Goal: Task Accomplishment & Management: Use online tool/utility

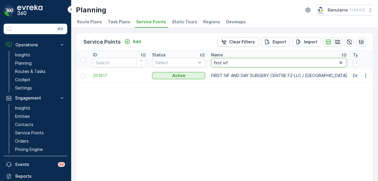
click at [237, 62] on input "first ivf" at bounding box center [279, 62] width 136 height 9
type input "f"
type input "al zaha"
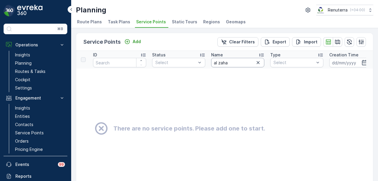
click at [239, 64] on input "al zaha" at bounding box center [237, 62] width 53 height 9
type input "al zah"
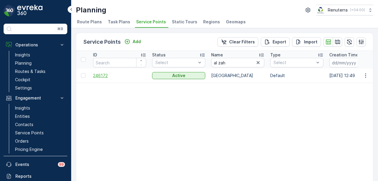
click at [96, 77] on span "246172" at bounding box center [119, 76] width 53 height 6
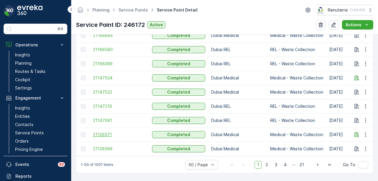
scroll to position [799, 0]
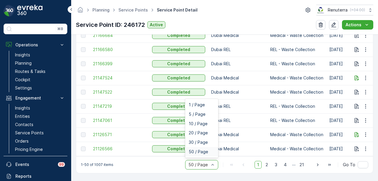
click at [206, 156] on div "50 / Page" at bounding box center [201, 151] width 33 height 9
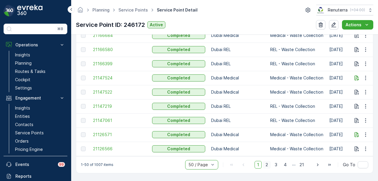
click at [266, 165] on span "2" at bounding box center [267, 165] width 8 height 8
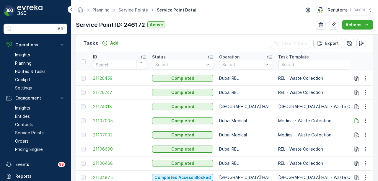
scroll to position [177, 0]
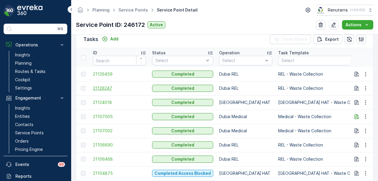
click at [99, 89] on span "21126247" at bounding box center [119, 88] width 53 height 6
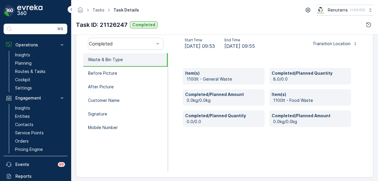
scroll to position [191, 0]
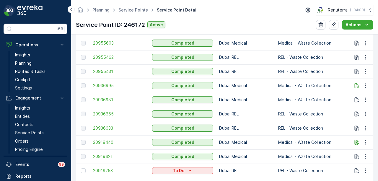
scroll to position [799, 0]
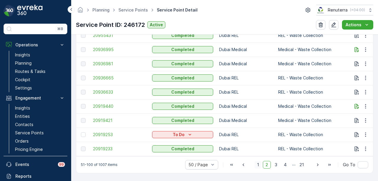
click at [260, 165] on span "1" at bounding box center [258, 165] width 7 height 8
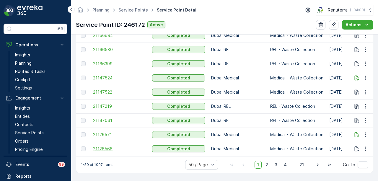
click at [108, 146] on span "21126566" at bounding box center [119, 149] width 53 height 6
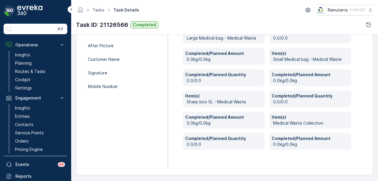
scroll to position [230, 0]
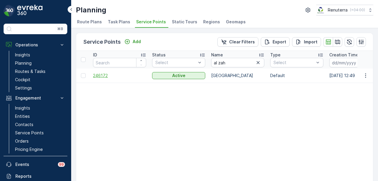
click at [98, 75] on span "246172" at bounding box center [119, 76] width 53 height 6
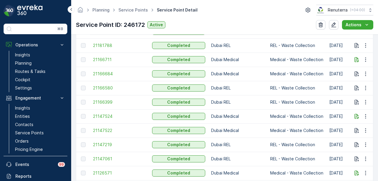
scroll to position [768, 0]
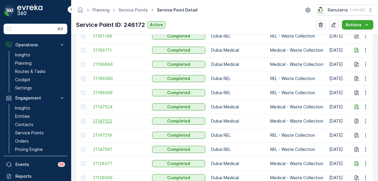
click at [102, 120] on span "21147522" at bounding box center [119, 121] width 53 height 6
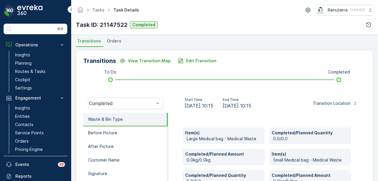
scroll to position [118, 0]
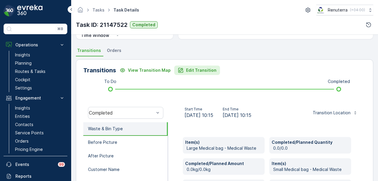
click at [202, 72] on p "Edit Transition" at bounding box center [201, 70] width 30 height 6
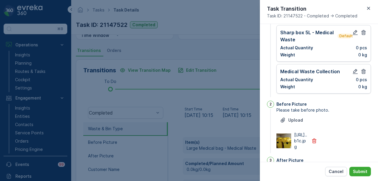
scroll to position [80, 0]
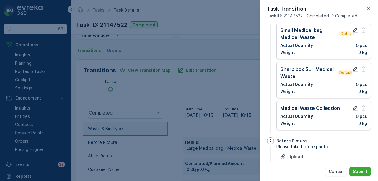
type Name "Al zahra hospitals hospitals"
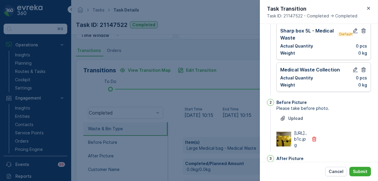
scroll to position [177, 0]
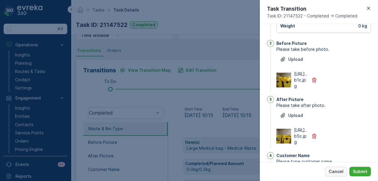
click at [333, 167] on button "Cancel" at bounding box center [336, 171] width 22 height 9
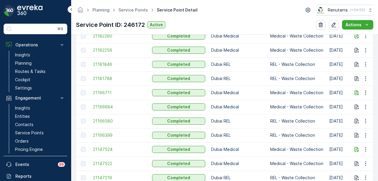
scroll to position [738, 0]
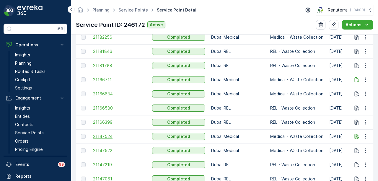
click at [113, 137] on span "21147524" at bounding box center [119, 137] width 53 height 6
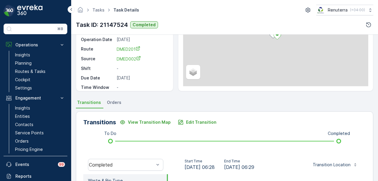
scroll to position [118, 0]
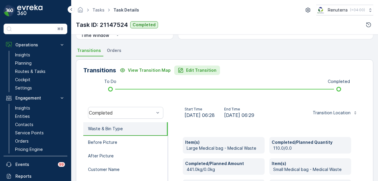
click at [186, 70] on p "Edit Transition" at bounding box center [201, 70] width 30 height 6
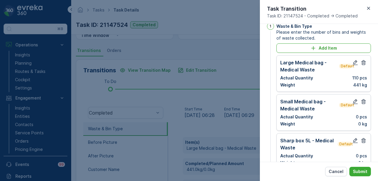
scroll to position [0, 0]
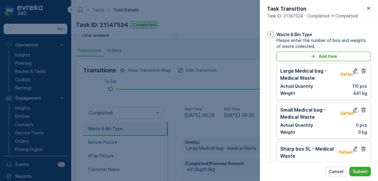
click at [352, 71] on icon "button" at bounding box center [355, 71] width 6 height 6
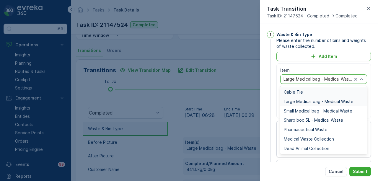
click at [364, 79] on div "Large Medical bag - Medical Waste" at bounding box center [323, 78] width 87 height 9
click at [329, 137] on span "Medical Waste Collection" at bounding box center [309, 139] width 50 height 5
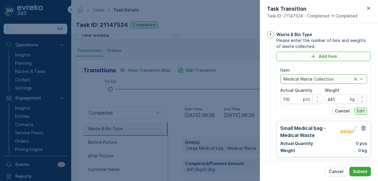
click at [359, 110] on p "Edit" at bounding box center [361, 111] width 8 height 6
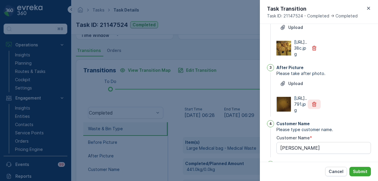
scroll to position [59, 0]
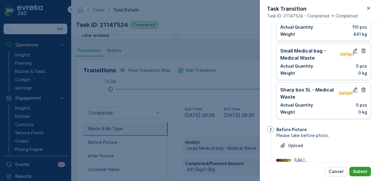
click at [364, 169] on p "Submit" at bounding box center [360, 172] width 14 height 6
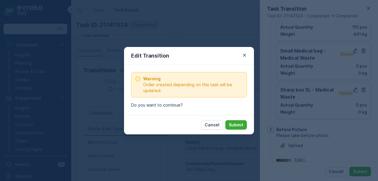
click at [243, 130] on div "Cancel Submit" at bounding box center [189, 124] width 130 height 19
click at [240, 127] on p "Submit" at bounding box center [236, 125] width 14 height 6
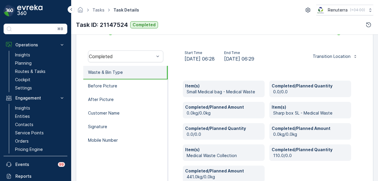
scroll to position [209, 0]
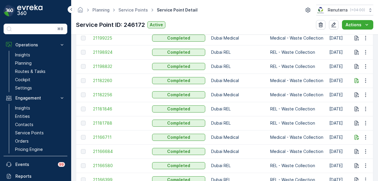
scroll to position [622, 0]
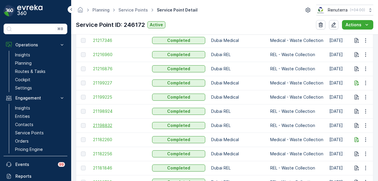
click at [106, 127] on span "21198832" at bounding box center [119, 126] width 53 height 6
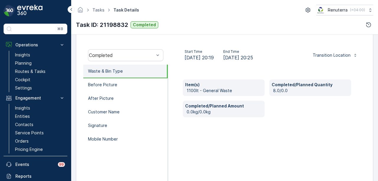
scroll to position [177, 0]
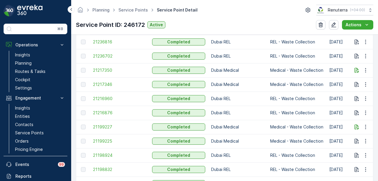
scroll to position [591, 0]
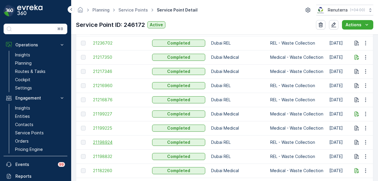
click at [103, 142] on span "21198924" at bounding box center [119, 142] width 53 height 6
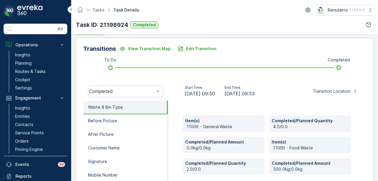
scroll to position [132, 0]
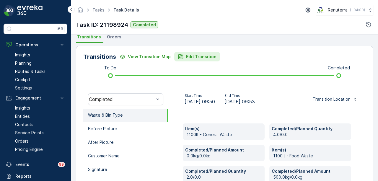
click at [201, 58] on p "Edit Transition" at bounding box center [201, 57] width 30 height 6
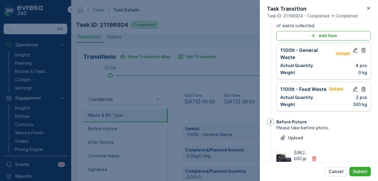
scroll to position [0, 0]
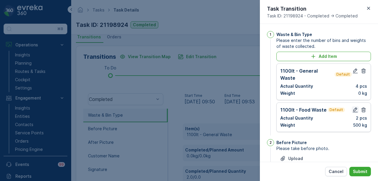
click at [354, 107] on icon "button" at bounding box center [355, 110] width 6 height 6
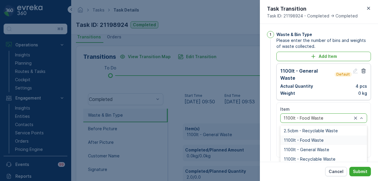
scroll to position [59, 0]
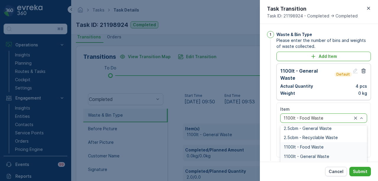
click at [330, 154] on div "1100lt - General Waste" at bounding box center [324, 156] width 80 height 5
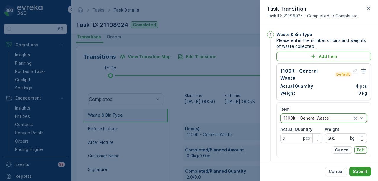
click at [365, 173] on p "Submit" at bounding box center [360, 172] width 14 height 6
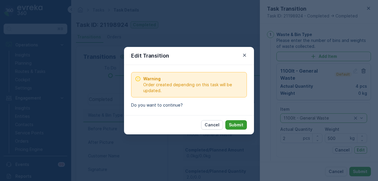
click at [235, 124] on p "Submit" at bounding box center [236, 125] width 14 height 6
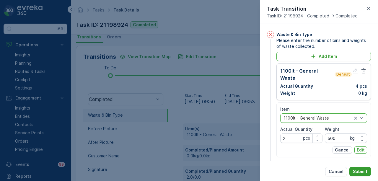
click at [361, 167] on button "Submit" at bounding box center [360, 171] width 22 height 9
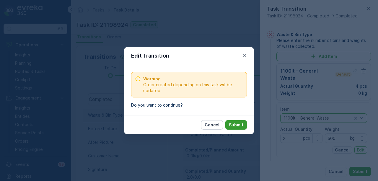
click at [232, 123] on p "Submit" at bounding box center [236, 125] width 14 height 6
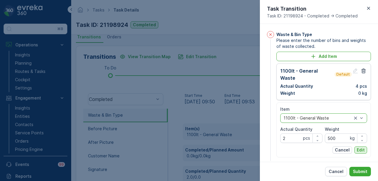
click at [360, 147] on p "Edit" at bounding box center [361, 150] width 8 height 6
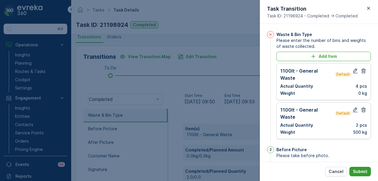
click at [364, 170] on p "Submit" at bounding box center [360, 172] width 14 height 6
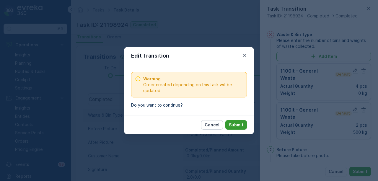
click at [238, 125] on p "Submit" at bounding box center [236, 125] width 14 height 6
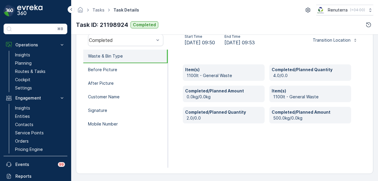
scroll to position [73, 0]
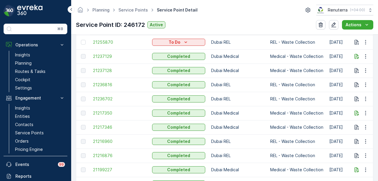
scroll to position [532, 0]
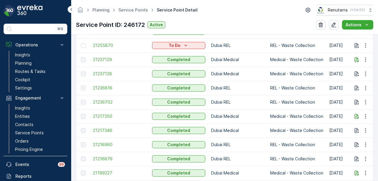
click at [87, 115] on td at bounding box center [83, 116] width 14 height 14
click at [103, 114] on span "21217350" at bounding box center [119, 116] width 53 height 6
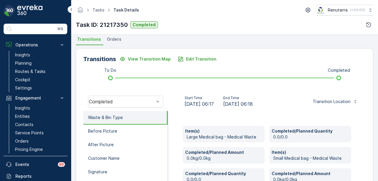
scroll to position [112, 0]
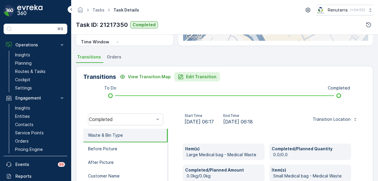
click at [198, 72] on button "Edit Transition" at bounding box center [197, 76] width 46 height 9
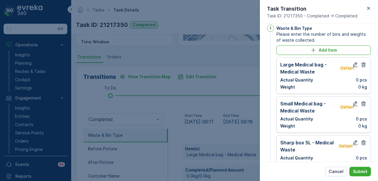
scroll to position [0, 0]
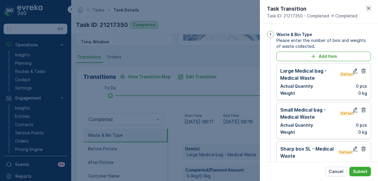
click at [366, 10] on icon "button" at bounding box center [369, 8] width 6 height 6
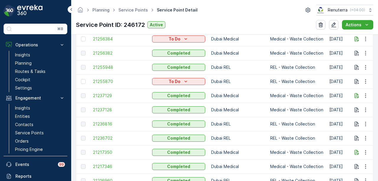
scroll to position [532, 0]
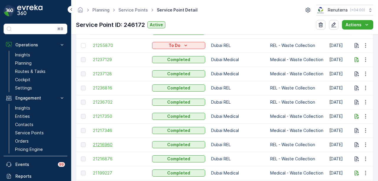
click at [111, 146] on span "21216960" at bounding box center [119, 145] width 53 height 6
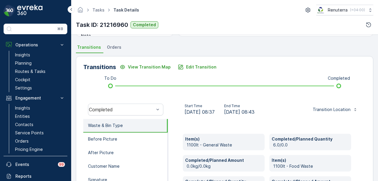
scroll to position [118, 0]
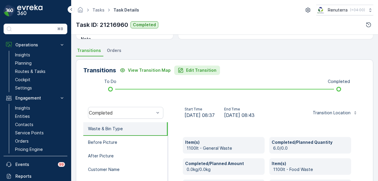
click at [193, 70] on p "Edit Transition" at bounding box center [201, 70] width 30 height 6
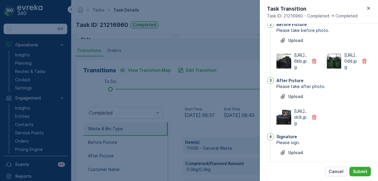
click at [196, 128] on div at bounding box center [189, 90] width 378 height 181
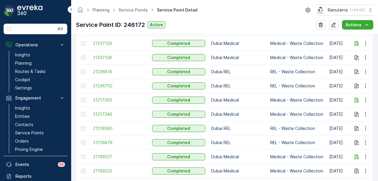
scroll to position [561, 0]
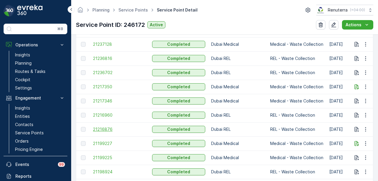
click at [99, 130] on span "21216876" at bounding box center [119, 129] width 53 height 6
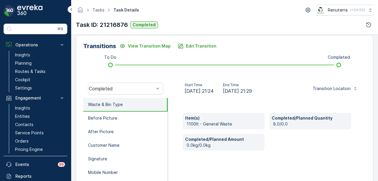
scroll to position [148, 0]
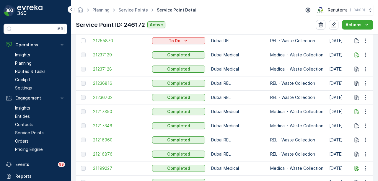
scroll to position [566, 0]
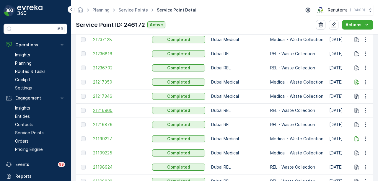
click at [111, 110] on span "21216960" at bounding box center [119, 111] width 53 height 6
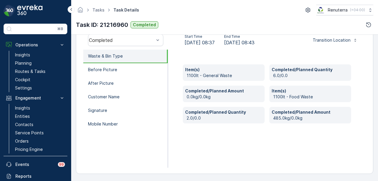
scroll to position [132, 0]
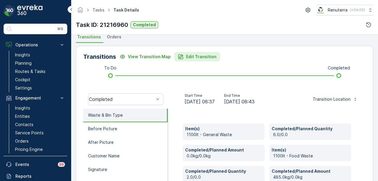
click at [200, 56] on p "Edit Transition" at bounding box center [201, 57] width 30 height 6
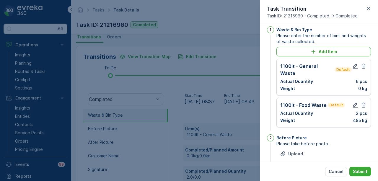
scroll to position [0, 0]
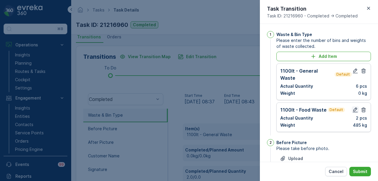
click at [353, 108] on icon "button" at bounding box center [355, 110] width 5 height 5
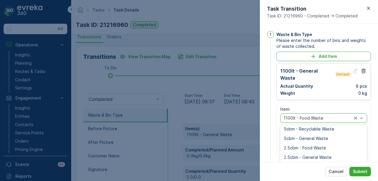
scroll to position [59, 0]
click at [333, 152] on div "1100lt - General Waste" at bounding box center [323, 156] width 87 height 9
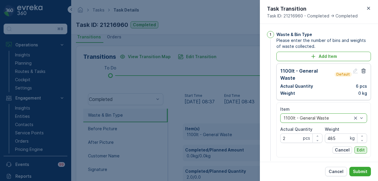
click at [363, 147] on p "Edit" at bounding box center [361, 150] width 8 height 6
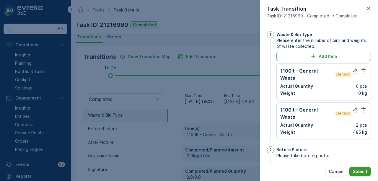
click at [359, 172] on p "Submit" at bounding box center [360, 172] width 14 height 6
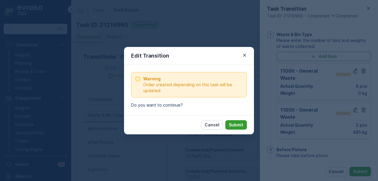
click at [243, 123] on p "Submit" at bounding box center [236, 125] width 14 height 6
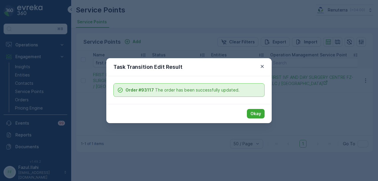
click at [259, 115] on p "Okay" at bounding box center [255, 114] width 11 height 6
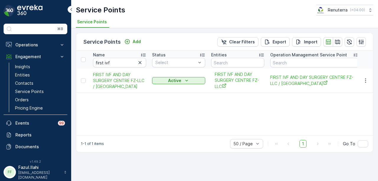
click at [195, 116] on div "Name first ivf Status Select Entities Operation Management Service Point Addres…" at bounding box center [224, 93] width 297 height 84
click at [142, 60] on icon "button" at bounding box center [140, 63] width 6 height 6
click at [124, 63] on input "text" at bounding box center [119, 62] width 53 height 9
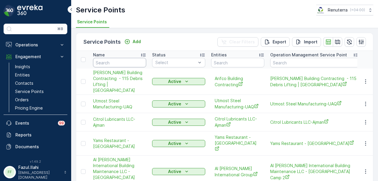
click at [124, 63] on input "text" at bounding box center [119, 62] width 53 height 9
type input "al zaha"
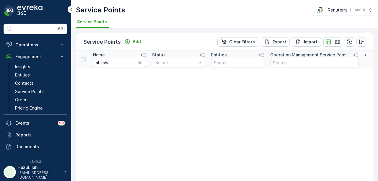
click at [124, 63] on input "al zaha" at bounding box center [119, 62] width 53 height 9
type input "al zah"
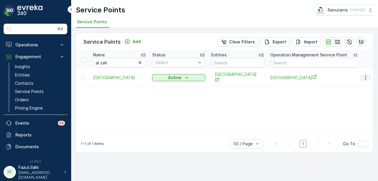
click at [365, 77] on icon "button" at bounding box center [365, 77] width 1 height 4
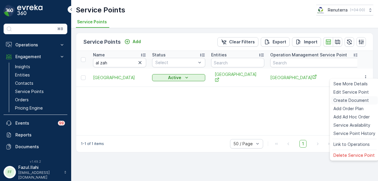
click at [360, 98] on span "Create Document" at bounding box center [350, 100] width 35 height 6
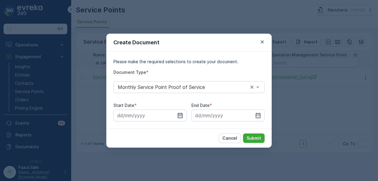
drag, startPoint x: 182, startPoint y: 116, endPoint x: 180, endPoint y: 114, distance: 3.0
click at [181, 116] on icon "button" at bounding box center [180, 116] width 6 height 6
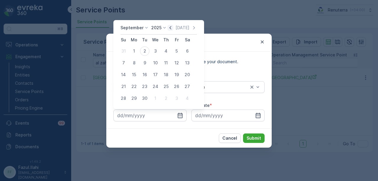
click at [171, 30] on icon "button" at bounding box center [170, 28] width 6 height 6
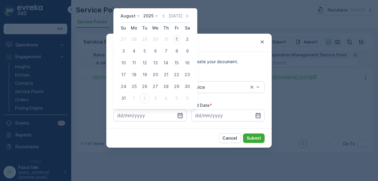
click at [176, 41] on div "1" at bounding box center [176, 39] width 9 height 9
type input "[DATE]"
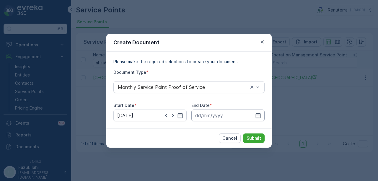
drag, startPoint x: 257, startPoint y: 114, endPoint x: 256, endPoint y: 110, distance: 3.3
click at [257, 113] on icon "button" at bounding box center [258, 116] width 6 height 6
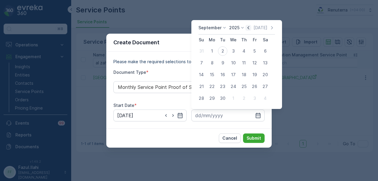
click at [247, 26] on icon "button" at bounding box center [248, 28] width 6 height 6
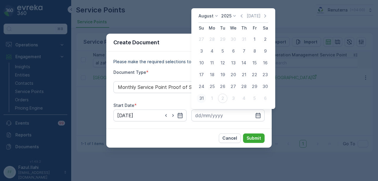
click at [204, 100] on div "31" at bounding box center [201, 98] width 9 height 9
type input "[DATE]"
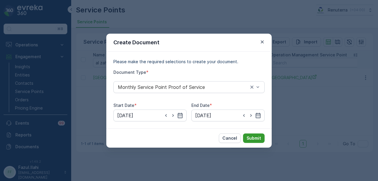
click at [248, 136] on p "Submit" at bounding box center [254, 138] width 14 height 6
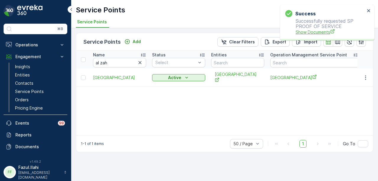
click at [313, 33] on span "Show Documents" at bounding box center [330, 32] width 69 height 6
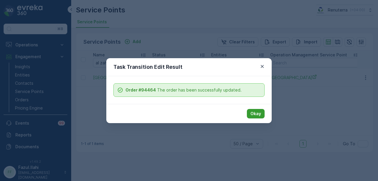
click at [252, 112] on p "Okay" at bounding box center [255, 114] width 11 height 6
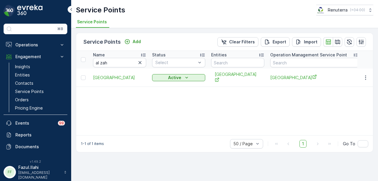
click at [372, 75] on td at bounding box center [365, 78] width 16 height 18
click at [367, 76] on icon "button" at bounding box center [366, 78] width 6 height 6
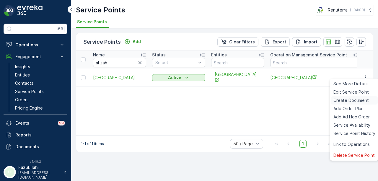
click at [355, 102] on span "Create Document" at bounding box center [350, 100] width 35 height 6
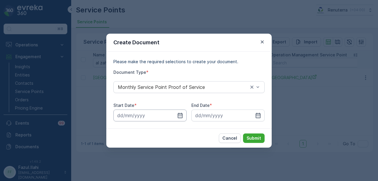
drag, startPoint x: 182, startPoint y: 115, endPoint x: 181, endPoint y: 111, distance: 4.8
click at [182, 115] on icon "button" at bounding box center [180, 115] width 5 height 5
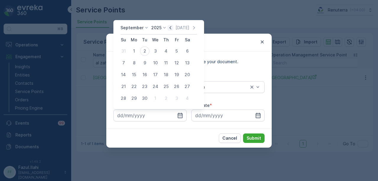
click at [167, 29] on icon "button" at bounding box center [170, 28] width 6 height 6
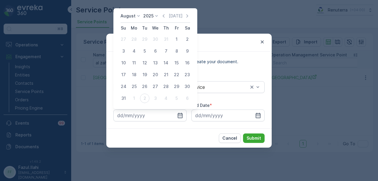
drag, startPoint x: 177, startPoint y: 40, endPoint x: 235, endPoint y: 105, distance: 86.6
click at [178, 43] on div "1" at bounding box center [176, 39] width 9 height 9
type input "[DATE]"
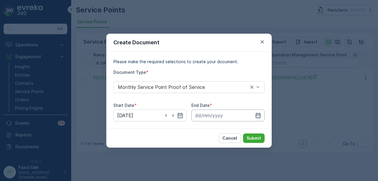
drag, startPoint x: 262, startPoint y: 114, endPoint x: 260, endPoint y: 110, distance: 4.6
click at [262, 114] on input at bounding box center [227, 116] width 73 height 12
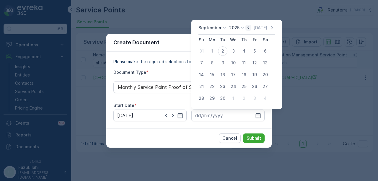
click at [248, 25] on icon "button" at bounding box center [248, 28] width 6 height 6
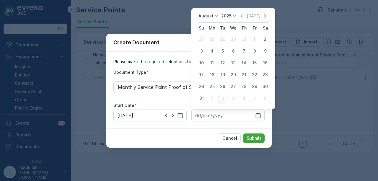
drag, startPoint x: 205, startPoint y: 100, endPoint x: 255, endPoint y: 123, distance: 55.2
click at [205, 101] on div "31" at bounding box center [201, 98] width 9 height 9
type input "[DATE]"
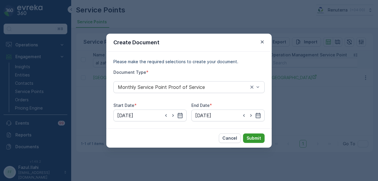
click at [258, 134] on button "Submit" at bounding box center [254, 138] width 22 height 9
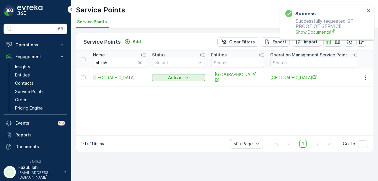
click at [313, 35] on span "Show Documents" at bounding box center [330, 32] width 69 height 6
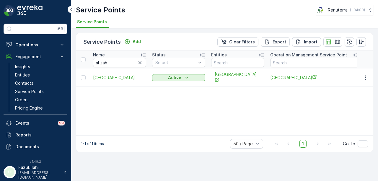
click at [157, 119] on div "Name al zah Status Select Entities Operation Management Service Point Address O…" at bounding box center [224, 93] width 297 height 84
click at [136, 63] on input "al zah" at bounding box center [119, 62] width 53 height 9
click at [141, 62] on icon "button" at bounding box center [140, 63] width 6 height 6
click at [127, 63] on input "text" at bounding box center [119, 62] width 53 height 9
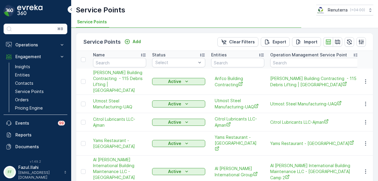
type input "a"
click at [127, 63] on input "a" at bounding box center [119, 62] width 53 height 9
type input "acico"
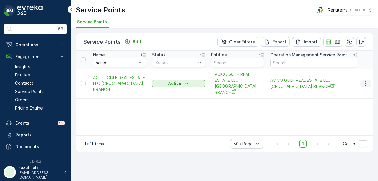
click at [363, 81] on icon "button" at bounding box center [366, 84] width 6 height 6
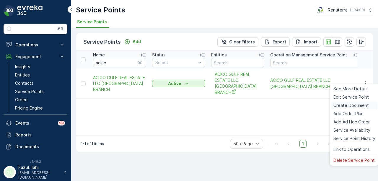
click at [358, 109] on div "Create Document" at bounding box center [354, 105] width 47 height 8
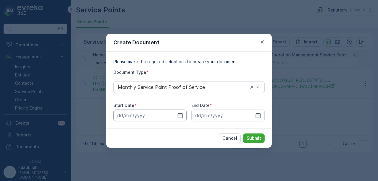
drag, startPoint x: 180, startPoint y: 117, endPoint x: 180, endPoint y: 111, distance: 5.9
click at [180, 116] on icon "button" at bounding box center [180, 116] width 6 height 6
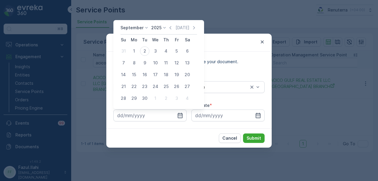
click at [173, 30] on div "Today" at bounding box center [182, 28] width 30 height 6
click at [170, 27] on icon "button" at bounding box center [170, 28] width 6 height 6
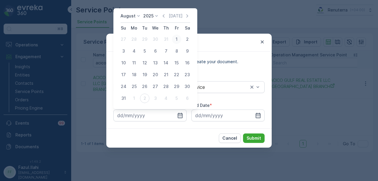
click at [175, 40] on div "1" at bounding box center [176, 39] width 9 height 9
type input "01.08.2025"
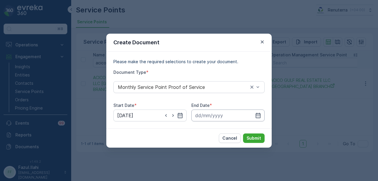
click at [256, 111] on input at bounding box center [227, 116] width 73 height 12
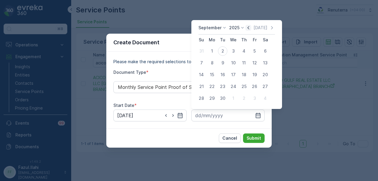
click at [249, 29] on icon "button" at bounding box center [248, 28] width 6 height 6
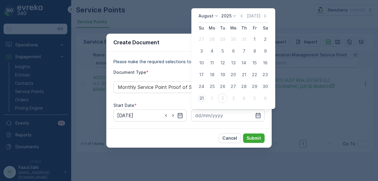
click at [203, 102] on div "31" at bounding box center [201, 98] width 9 height 9
type input "31.08.2025"
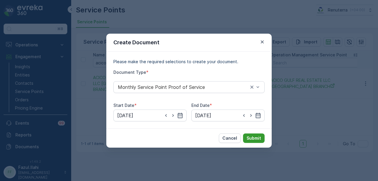
click at [252, 137] on p "Submit" at bounding box center [254, 138] width 14 height 6
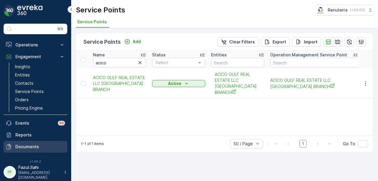
click at [31, 144] on p "Documents" at bounding box center [40, 147] width 50 height 6
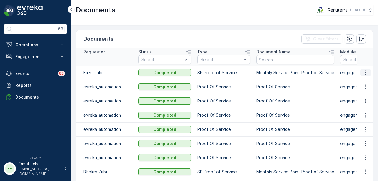
click at [364, 71] on icon "button" at bounding box center [366, 73] width 6 height 6
click at [366, 79] on span "See Details" at bounding box center [364, 81] width 23 height 6
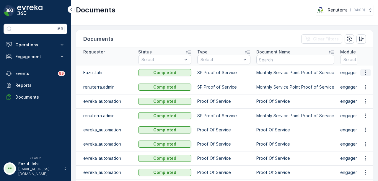
click at [366, 72] on icon "button" at bounding box center [366, 73] width 6 height 6
click at [364, 82] on span "See Details" at bounding box center [364, 81] width 23 height 6
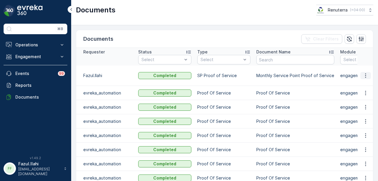
click at [368, 73] on button "button" at bounding box center [365, 75] width 11 height 7
click at [368, 82] on span "See Details" at bounding box center [364, 81] width 23 height 6
click at [47, 56] on p "Engagement" at bounding box center [35, 57] width 40 height 6
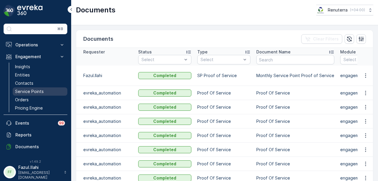
click at [50, 93] on link "Service Points" at bounding box center [40, 91] width 55 height 8
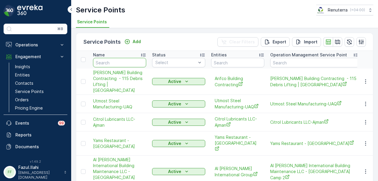
click at [121, 63] on input "text" at bounding box center [119, 62] width 53 height 9
type input "geno"
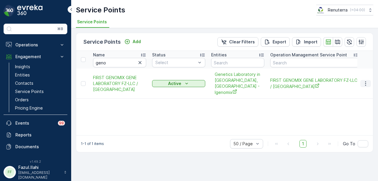
click at [361, 80] on button "button" at bounding box center [365, 83] width 11 height 7
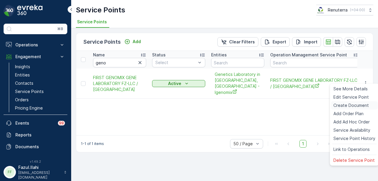
click at [357, 104] on span "Create Document" at bounding box center [350, 105] width 35 height 6
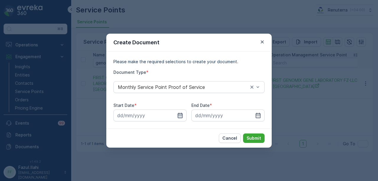
click at [180, 115] on icon "button" at bounding box center [180, 116] width 6 height 6
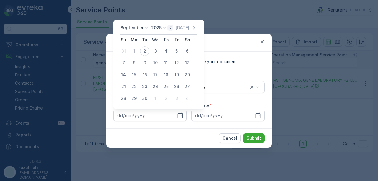
click at [170, 28] on icon "button" at bounding box center [170, 28] width 6 height 6
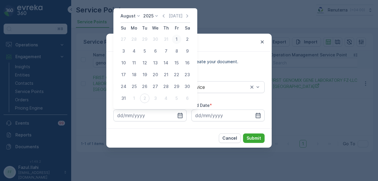
click at [176, 40] on div "1" at bounding box center [176, 39] width 9 height 9
type input "[DATE]"
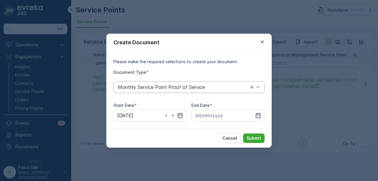
drag, startPoint x: 257, startPoint y: 114, endPoint x: 246, endPoint y: 81, distance: 34.8
click at [257, 112] on div at bounding box center [227, 116] width 73 height 12
click at [261, 115] on input at bounding box center [227, 116] width 73 height 12
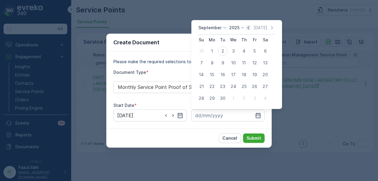
click at [249, 29] on icon "button" at bounding box center [248, 28] width 6 height 6
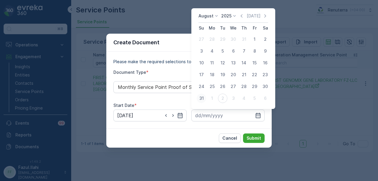
click at [204, 100] on div "31" at bounding box center [201, 98] width 9 height 9
type input "[DATE]"
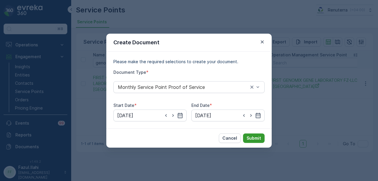
click at [255, 136] on p "Submit" at bounding box center [254, 138] width 14 height 6
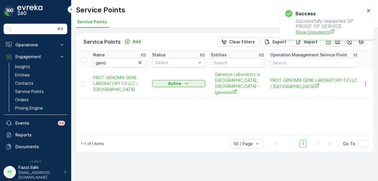
click at [311, 30] on span "Show Documents" at bounding box center [330, 32] width 69 height 6
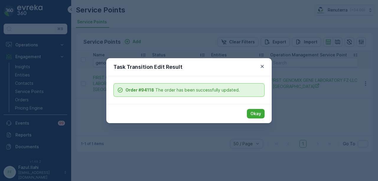
drag, startPoint x: 253, startPoint y: 113, endPoint x: 331, endPoint y: 87, distance: 82.7
click at [253, 113] on p "Okay" at bounding box center [255, 114] width 11 height 6
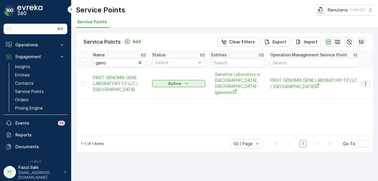
click at [367, 81] on icon "button" at bounding box center [366, 84] width 6 height 6
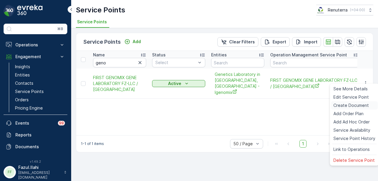
click at [357, 107] on span "Create Document" at bounding box center [350, 105] width 35 height 6
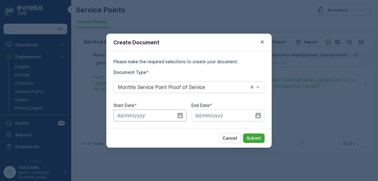
click at [178, 119] on input at bounding box center [149, 116] width 73 height 12
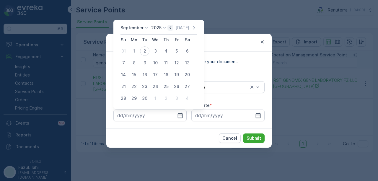
click at [167, 27] on icon "button" at bounding box center [170, 28] width 6 height 6
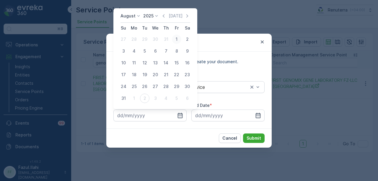
click at [175, 41] on div "1" at bounding box center [176, 39] width 9 height 9
type input "[DATE]"
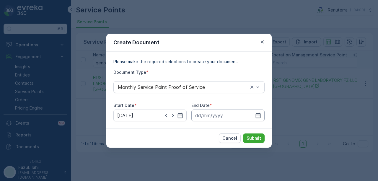
click at [264, 115] on input at bounding box center [227, 116] width 73 height 12
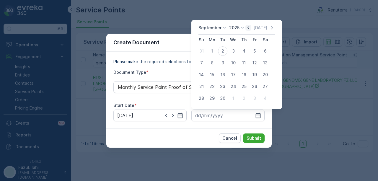
click at [248, 28] on icon "button" at bounding box center [248, 28] width 6 height 6
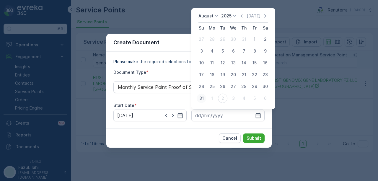
click at [200, 99] on div "31" at bounding box center [201, 98] width 9 height 9
type input "[DATE]"
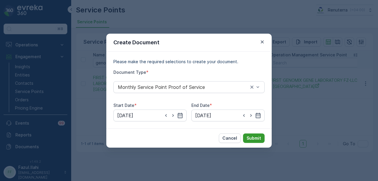
click at [256, 139] on p "Submit" at bounding box center [254, 138] width 14 height 6
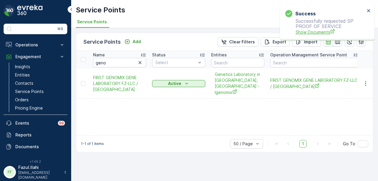
click at [324, 32] on span "Show Documents" at bounding box center [330, 32] width 69 height 6
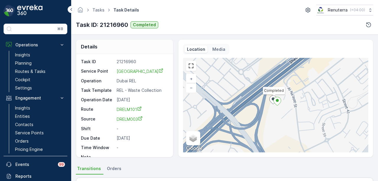
scroll to position [132, 0]
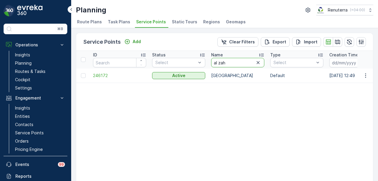
click at [233, 63] on input "al zah" at bounding box center [237, 62] width 53 height 9
type input "a"
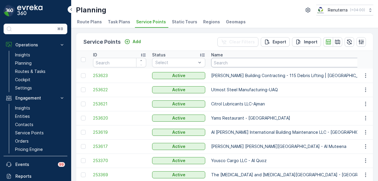
click at [233, 63] on input "text" at bounding box center [299, 62] width 177 height 9
type input "geno"
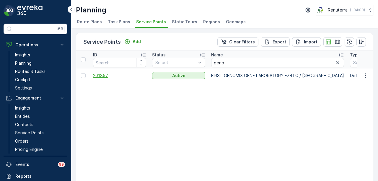
click at [102, 73] on span "201857" at bounding box center [119, 76] width 53 height 6
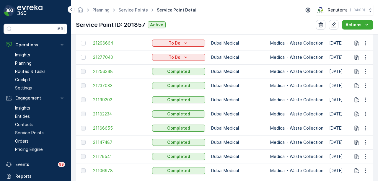
scroll to position [266, 0]
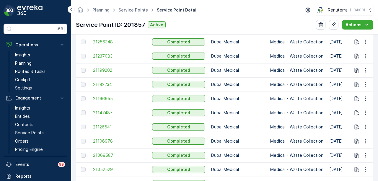
click at [109, 139] on span "21106978" at bounding box center [119, 141] width 53 height 6
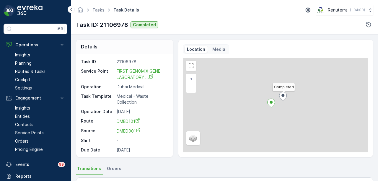
scroll to position [89, 0]
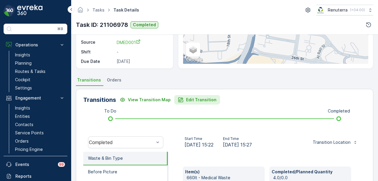
click at [196, 101] on p "Edit Transition" at bounding box center [201, 100] width 30 height 6
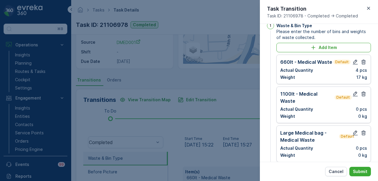
scroll to position [0, 0]
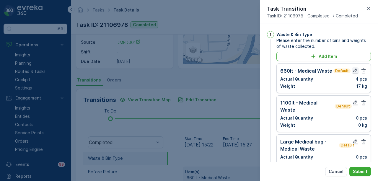
click at [353, 70] on icon "button" at bounding box center [355, 71] width 6 height 6
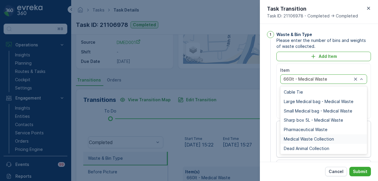
click at [319, 134] on div "Medical Waste Collection" at bounding box center [323, 138] width 87 height 9
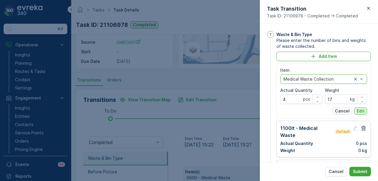
click at [360, 110] on p "Edit" at bounding box center [361, 111] width 8 height 6
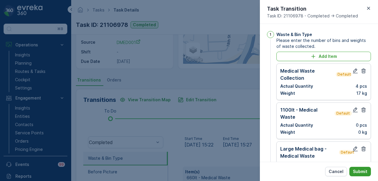
click at [359, 172] on p "Submit" at bounding box center [360, 172] width 14 height 6
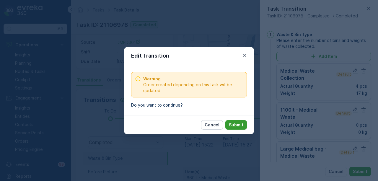
click at [234, 124] on p "Submit" at bounding box center [236, 125] width 14 height 6
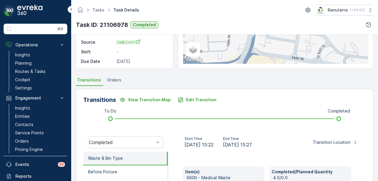
scroll to position [148, 0]
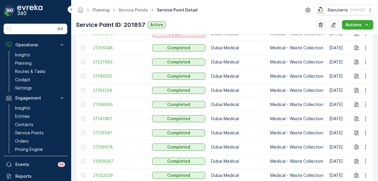
scroll to position [266, 0]
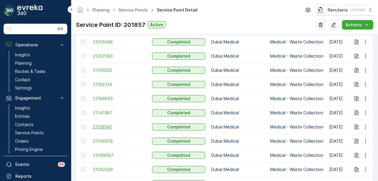
click at [102, 127] on span "21126541" at bounding box center [119, 127] width 53 height 6
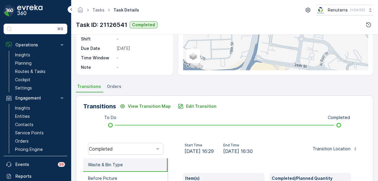
scroll to position [118, 0]
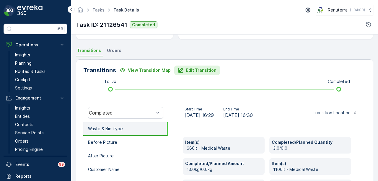
click at [197, 74] on button "Edit Transition" at bounding box center [197, 70] width 46 height 9
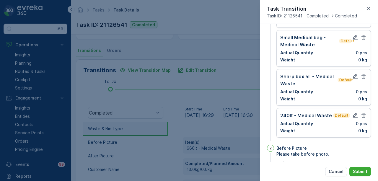
scroll to position [0, 0]
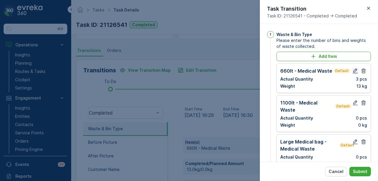
click at [353, 70] on icon "button" at bounding box center [355, 71] width 5 height 5
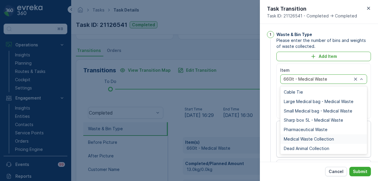
click at [335, 137] on div "Medical Waste Collection" at bounding box center [324, 139] width 80 height 5
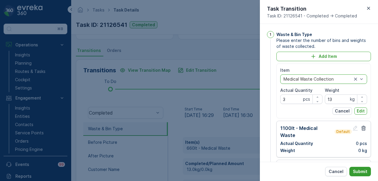
click at [363, 173] on p "Submit" at bounding box center [360, 172] width 14 height 6
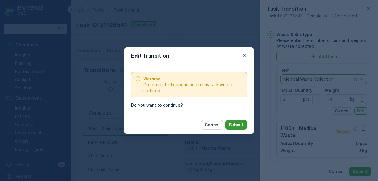
click at [240, 125] on p "Submit" at bounding box center [236, 125] width 14 height 6
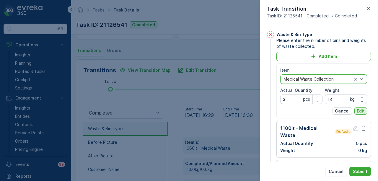
click at [359, 111] on p "Edit" at bounding box center [361, 111] width 8 height 6
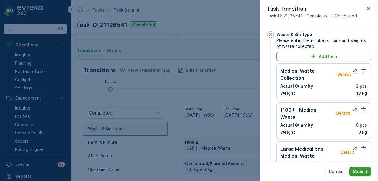
click at [367, 172] on p "Submit" at bounding box center [360, 172] width 14 height 6
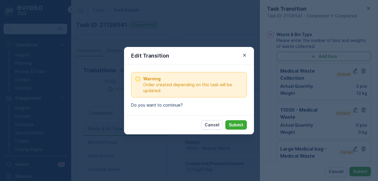
drag, startPoint x: 239, startPoint y: 125, endPoint x: 248, endPoint y: 134, distance: 12.5
click at [239, 126] on p "Submit" at bounding box center [236, 125] width 14 height 6
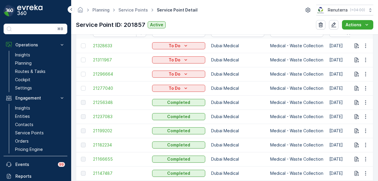
scroll to position [214, 0]
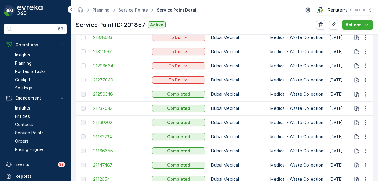
click at [103, 167] on span "21147487" at bounding box center [119, 165] width 53 height 6
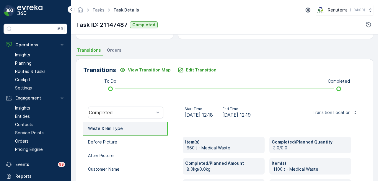
scroll to position [118, 0]
click at [200, 70] on p "Edit Transition" at bounding box center [201, 70] width 30 height 6
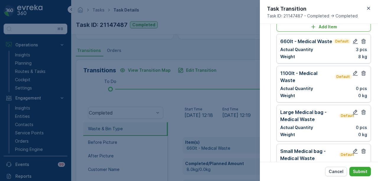
scroll to position [0, 0]
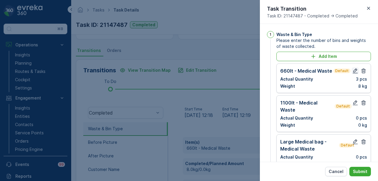
click at [353, 71] on icon "button" at bounding box center [355, 71] width 6 height 6
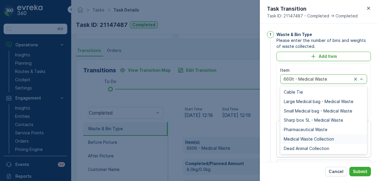
click at [322, 137] on span "Medical Waste Collection" at bounding box center [309, 139] width 50 height 5
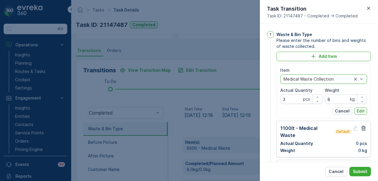
click at [366, 108] on div "Item option Medical Waste Collection, selected. Medical Waste Collection Actual…" at bounding box center [323, 91] width 95 height 55
drag, startPoint x: 362, startPoint y: 110, endPoint x: 362, endPoint y: 115, distance: 5.3
click at [362, 110] on p "Edit" at bounding box center [361, 111] width 8 height 6
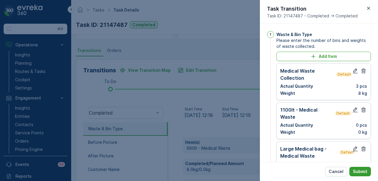
click at [357, 170] on p "Submit" at bounding box center [360, 172] width 14 height 6
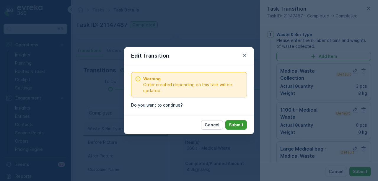
click at [236, 121] on button "Submit" at bounding box center [236, 124] width 22 height 9
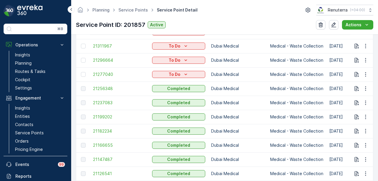
scroll to position [207, 0]
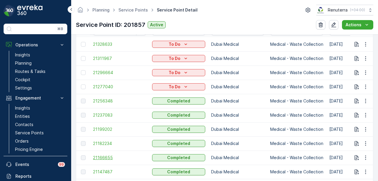
click at [95, 158] on span "21166655" at bounding box center [119, 158] width 53 height 6
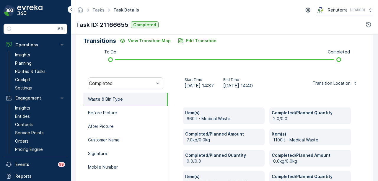
scroll to position [148, 0]
click at [195, 38] on p "Edit Transition" at bounding box center [201, 41] width 30 height 6
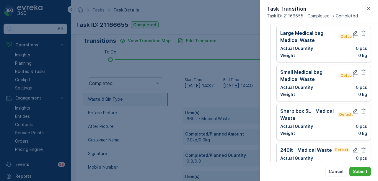
scroll to position [0, 0]
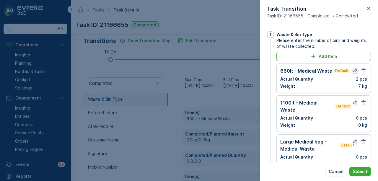
click at [355, 69] on icon "button" at bounding box center [355, 71] width 5 height 5
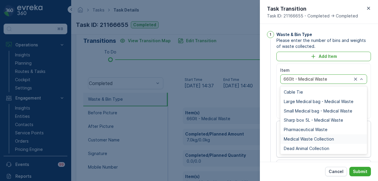
click at [322, 138] on span "Medical Waste Collection" at bounding box center [309, 139] width 50 height 5
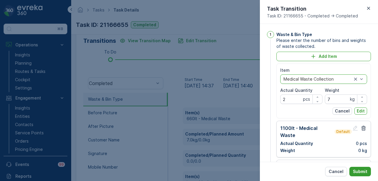
click at [354, 172] on p "Submit" at bounding box center [360, 172] width 14 height 6
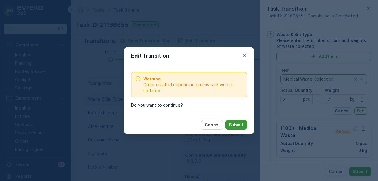
click at [242, 126] on p "Submit" at bounding box center [236, 125] width 14 height 6
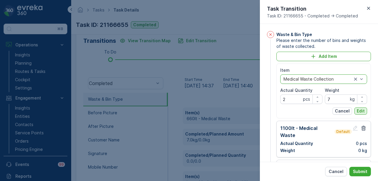
click at [360, 111] on p "Edit" at bounding box center [361, 111] width 8 height 6
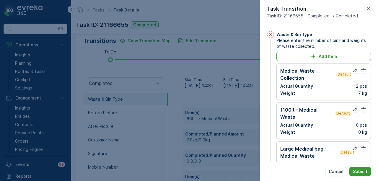
click at [360, 172] on p "Submit" at bounding box center [360, 172] width 14 height 6
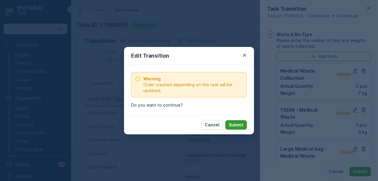
click at [239, 125] on p "Submit" at bounding box center [236, 125] width 14 height 6
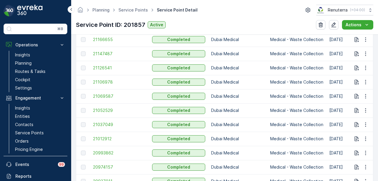
scroll to position [236, 0]
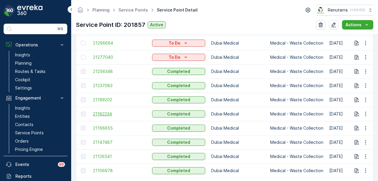
click at [108, 114] on span "21182234" at bounding box center [119, 114] width 53 height 6
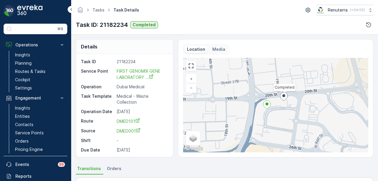
scroll to position [118, 0]
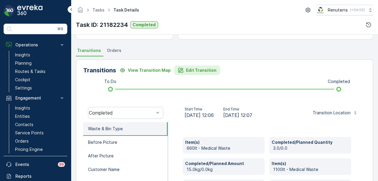
click at [191, 74] on button "Edit Transition" at bounding box center [197, 70] width 46 height 9
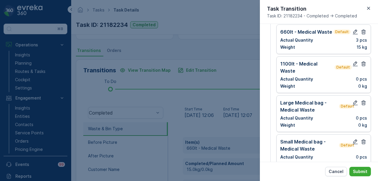
scroll to position [0, 0]
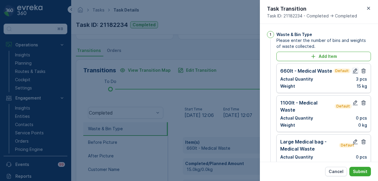
click at [352, 72] on icon "button" at bounding box center [355, 71] width 6 height 6
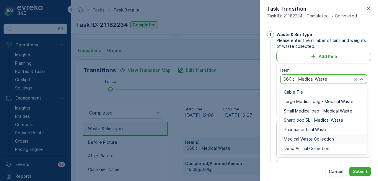
click at [331, 140] on span "Medical Waste Collection" at bounding box center [309, 139] width 50 height 5
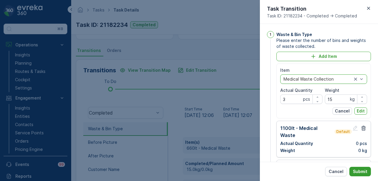
click at [354, 175] on button "Submit" at bounding box center [360, 171] width 22 height 9
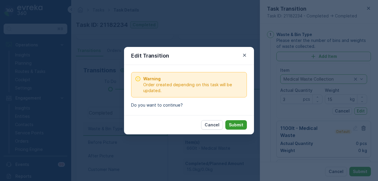
click at [233, 125] on p "Submit" at bounding box center [236, 125] width 14 height 6
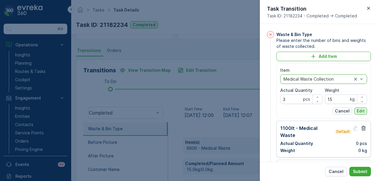
click at [364, 112] on button "Edit" at bounding box center [360, 111] width 13 height 7
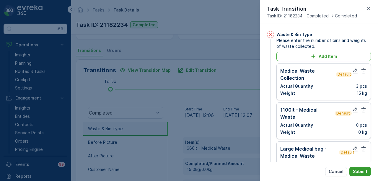
click at [362, 169] on p "Submit" at bounding box center [360, 172] width 14 height 6
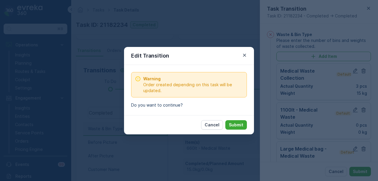
click at [235, 128] on button "Submit" at bounding box center [236, 124] width 22 height 9
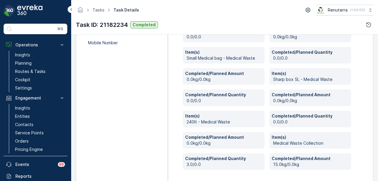
scroll to position [294, 0]
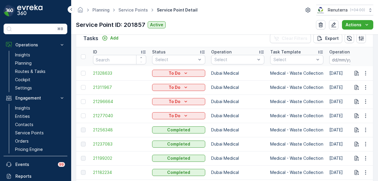
scroll to position [177, 0]
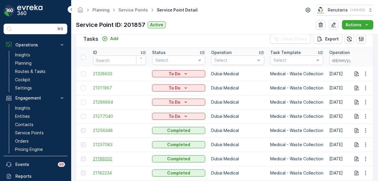
click at [109, 159] on span "21199202" at bounding box center [119, 159] width 53 height 6
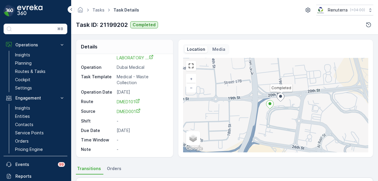
scroll to position [148, 0]
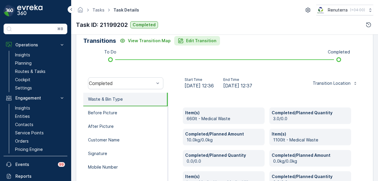
click at [195, 45] on button "Edit Transition" at bounding box center [197, 40] width 46 height 9
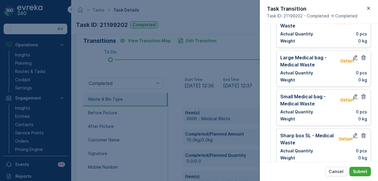
scroll to position [0, 0]
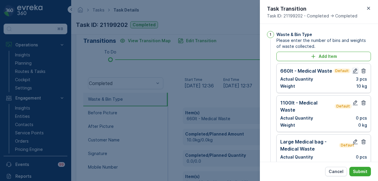
click at [354, 70] on icon "button" at bounding box center [355, 71] width 5 height 5
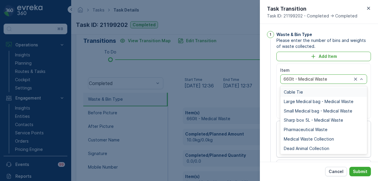
click at [364, 79] on div "660lt - Medical Waste" at bounding box center [323, 78] width 87 height 9
click at [330, 137] on span "Medical Waste Collection" at bounding box center [309, 139] width 50 height 5
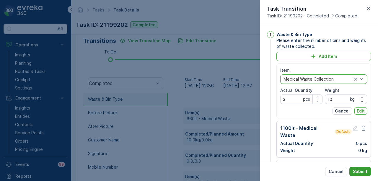
click at [357, 173] on p "Submit" at bounding box center [360, 172] width 14 height 6
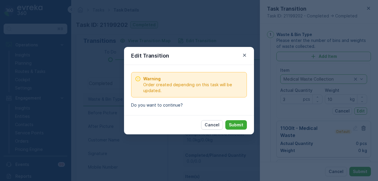
drag, startPoint x: 239, startPoint y: 126, endPoint x: 273, endPoint y: 126, distance: 34.0
click at [239, 126] on p "Submit" at bounding box center [236, 125] width 14 height 6
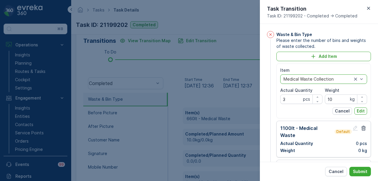
drag, startPoint x: 361, startPoint y: 112, endPoint x: 360, endPoint y: 115, distance: 3.7
click at [361, 113] on p "Edit" at bounding box center [361, 111] width 8 height 6
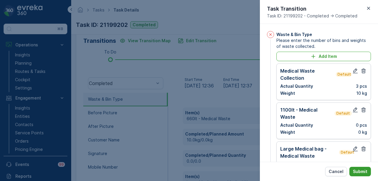
click at [356, 169] on button "Submit" at bounding box center [360, 171] width 22 height 9
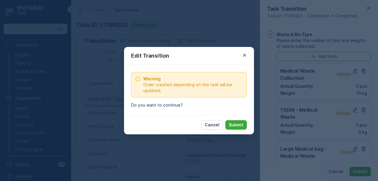
drag, startPoint x: 239, startPoint y: 123, endPoint x: 223, endPoint y: 123, distance: 16.0
click at [237, 123] on p "Submit" at bounding box center [236, 125] width 14 height 6
type Name "first genomex"
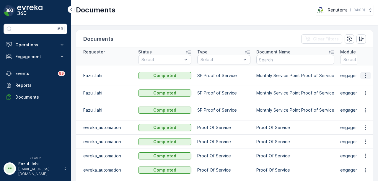
click at [363, 77] on icon "button" at bounding box center [366, 76] width 6 height 6
click at [363, 86] on span "See Details" at bounding box center [364, 84] width 23 height 6
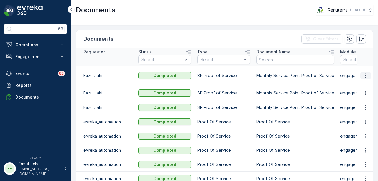
click at [363, 77] on icon "button" at bounding box center [366, 76] width 6 height 6
click at [359, 85] on span "See Details" at bounding box center [364, 84] width 23 height 6
